Goal: Task Accomplishment & Management: Manage account settings

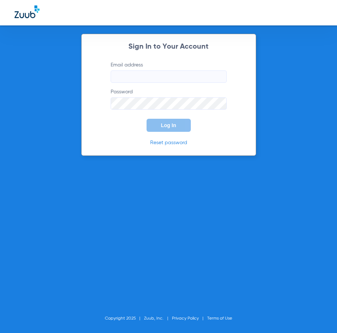
click at [172, 69] on label "Email address" at bounding box center [169, 71] width 116 height 21
click at [172, 70] on input "Email address" at bounding box center [169, 76] width 116 height 12
type input "[EMAIL_ADDRESS][DOMAIN_NAME]"
click at [147, 119] on button "Log In" at bounding box center [169, 125] width 44 height 13
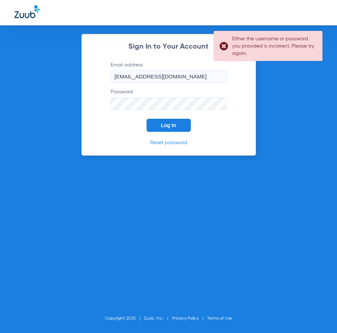
click at [100, 110] on form "Email address [EMAIL_ADDRESS][DOMAIN_NAME] Password Log In" at bounding box center [169, 96] width 138 height 70
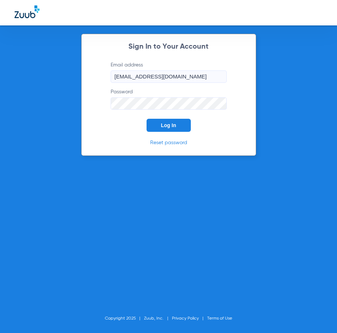
click at [147, 119] on button "Log In" at bounding box center [169, 125] width 44 height 13
click at [109, 109] on form "Email address [EMAIL_ADDRESS][DOMAIN_NAME] Password Log In" at bounding box center [169, 96] width 138 height 70
click at [147, 119] on button "Log In" at bounding box center [169, 125] width 44 height 13
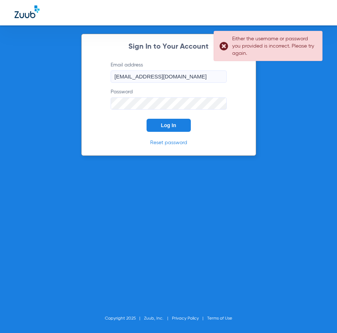
click at [107, 103] on form "Email address [EMAIL_ADDRESS][DOMAIN_NAME] Password Log In" at bounding box center [169, 96] width 138 height 70
